Goal: Task Accomplishment & Management: Manage account settings

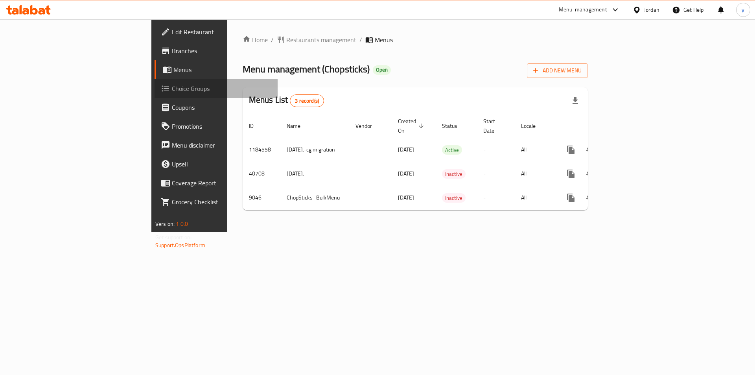
click at [172, 90] on span "Choice Groups" at bounding box center [222, 88] width 100 height 9
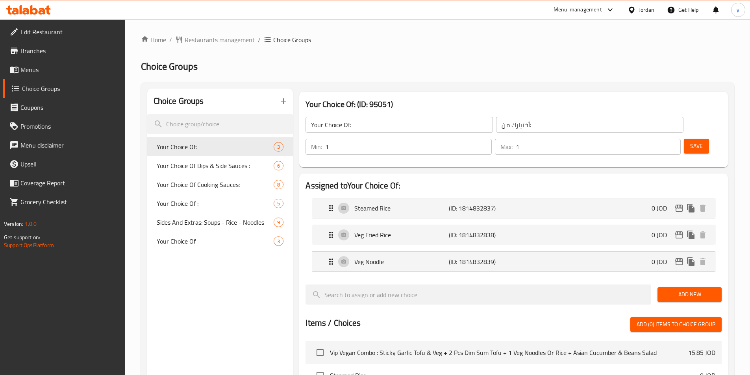
click at [192, 166] on span "Your Choice Of Dips & Side Sauces :" at bounding box center [215, 165] width 117 height 9
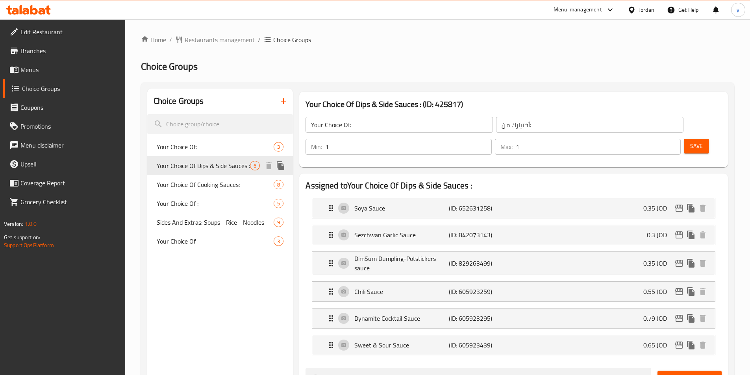
type input "Your Choice Of Dips & Side Sauces :"
type input "اختيارك من [DEMOGRAPHIC_DATA] والغموس:"
type input "0"
click at [587, 57] on div "Home / Restaurants management / Choice Groups Choice Groups Choice Groups Your …" at bounding box center [437, 376] width 593 height 682
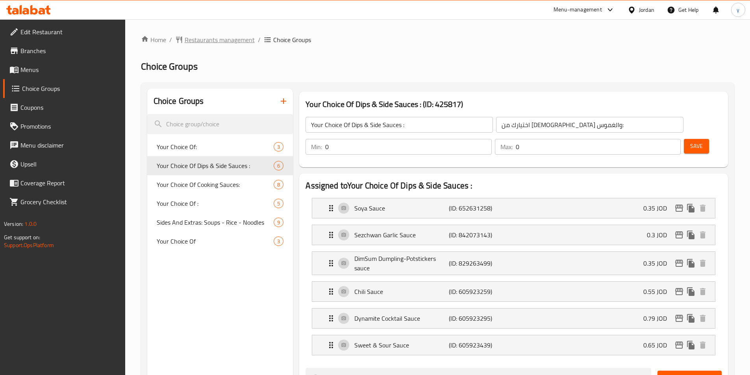
click at [217, 40] on span "Restaurants management" at bounding box center [220, 39] width 70 height 9
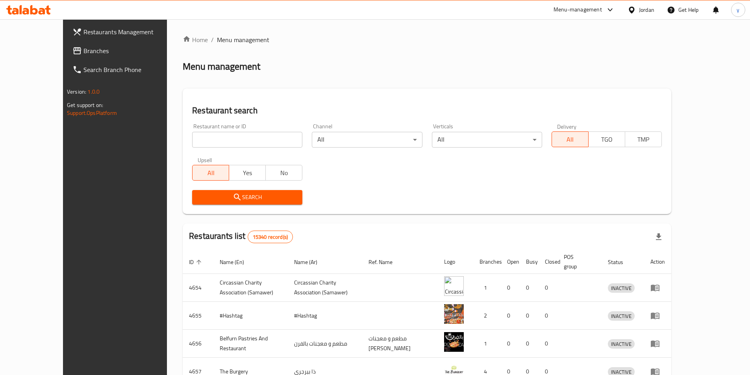
click at [83, 52] on span "Branches" at bounding box center [132, 50] width 98 height 9
